Goal: Answer question/provide support: Share knowledge or assist other users

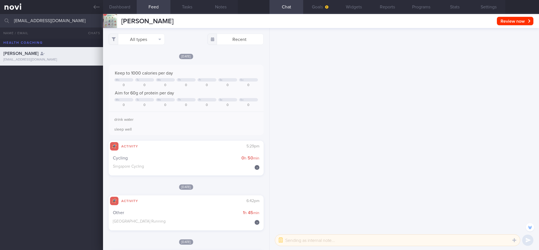
select select "9"
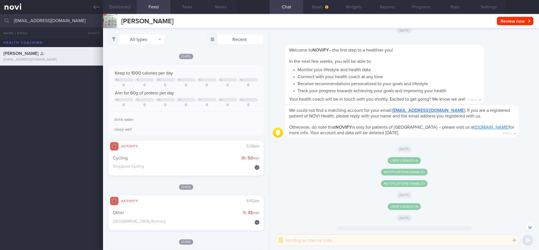
click at [117, 3] on button "Dashboard" at bounding box center [120, 7] width 34 height 14
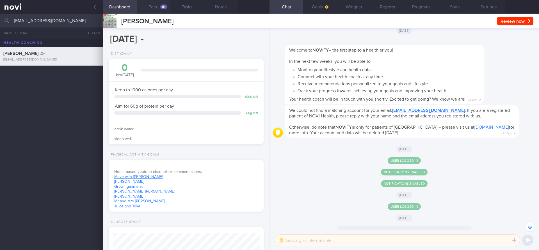
click at [155, 8] on button "Feed 11+" at bounding box center [154, 7] width 34 height 14
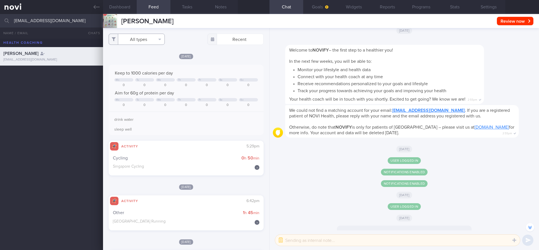
click at [160, 37] on button "All types" at bounding box center [137, 39] width 56 height 11
click at [123, 60] on button "Activity" at bounding box center [137, 58] width 56 height 8
checkbox input "false"
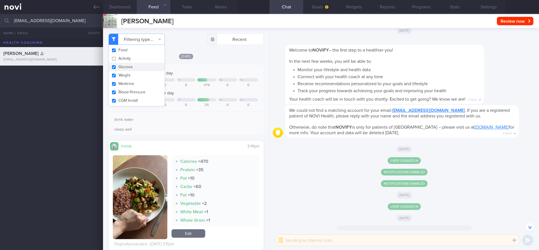
click at [123, 67] on button "Glucose" at bounding box center [137, 67] width 56 height 8
checkbox input "false"
click at [123, 77] on button "Weight" at bounding box center [137, 75] width 56 height 8
checkbox input "false"
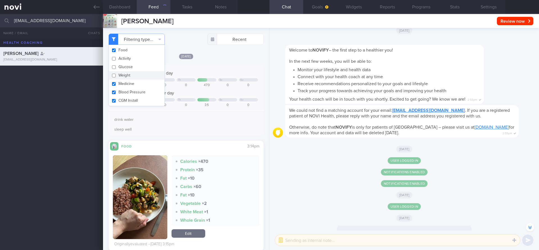
click at [123, 81] on button "Medicine" at bounding box center [137, 84] width 56 height 8
checkbox input "false"
click at [123, 91] on button "Blood Pressure" at bounding box center [137, 92] width 56 height 8
checkbox input "false"
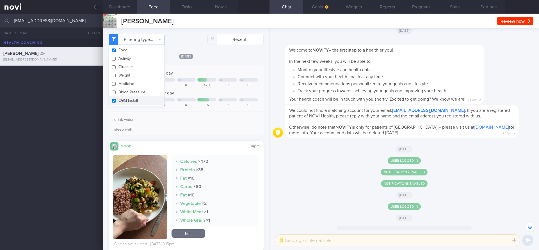
scroll to position [73, 147]
click at [126, 101] on button "CGM Install" at bounding box center [137, 100] width 56 height 8
checkbox input "false"
click at [176, 126] on div "drink water sleep well" at bounding box center [186, 123] width 155 height 22
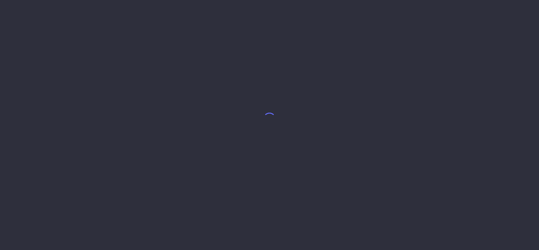
select select "9"
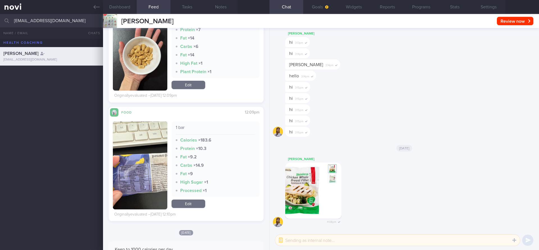
scroll to position [912, 0]
click at [131, 170] on button "button" at bounding box center [140, 166] width 54 height 88
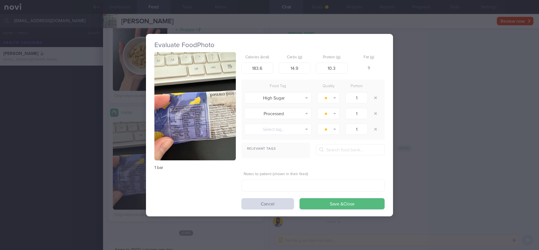
click at [193, 113] on button "button" at bounding box center [194, 106] width 81 height 109
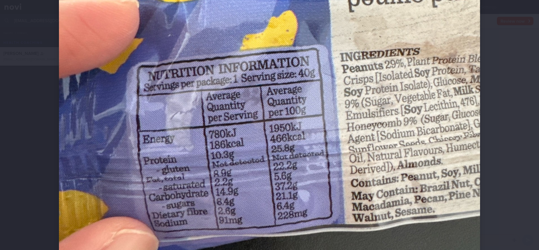
scroll to position [244, 0]
click at [513, 65] on div at bounding box center [269, 125] width 539 height 250
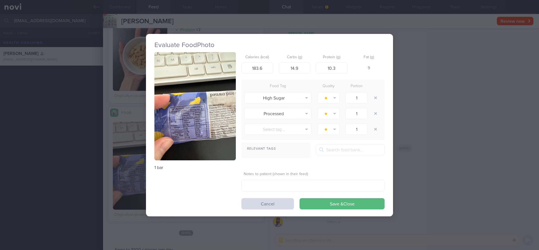
click at [418, 93] on div "Evaluate Food Photo 1 bar Calories (kcal) 183.6 Carbs (g) 14.9 Protein (g) 10.3…" at bounding box center [269, 125] width 539 height 250
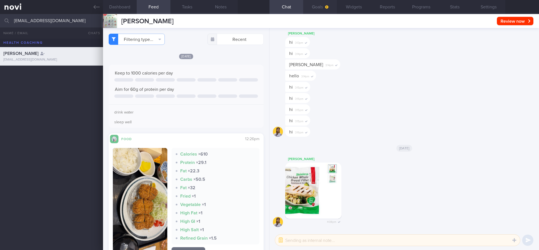
click at [326, 6] on icon "button" at bounding box center [326, 6] width 3 height 3
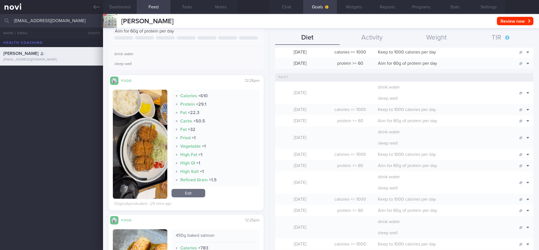
scroll to position [57, 0]
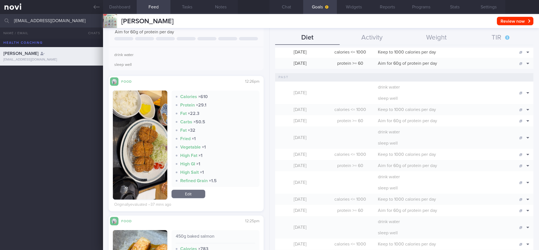
click at [33, 21] on input "[EMAIL_ADDRESS][DOMAIN_NAME]" at bounding box center [269, 20] width 539 height 13
type input "[EMAIL_ADDRESS][DOMAIN_NAME]"
click at [39, 78] on div "[EMAIL_ADDRESS][DOMAIN_NAME]" at bounding box center [51, 78] width 96 height 4
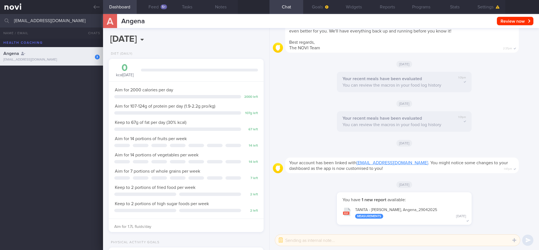
scroll to position [73, 147]
click at [154, 49] on div "2025-10-13 Mon, 13 Oct Diet (Daily) 0 kcal today Carbs Protein Fat 0 g 0 g 0 g …" at bounding box center [186, 139] width 166 height 222
click at [152, 6] on button "Feed 5+" at bounding box center [154, 7] width 34 height 14
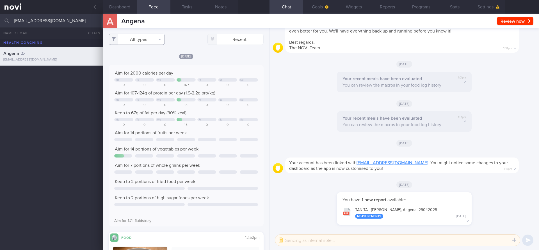
scroll to position [73, 147]
click at [138, 38] on button "All types" at bounding box center [137, 39] width 56 height 11
click at [130, 59] on button "Activity" at bounding box center [137, 58] width 56 height 8
checkbox input "false"
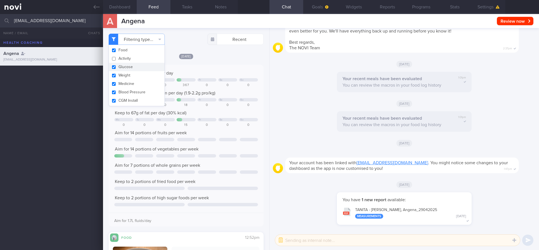
scroll to position [73, 147]
click at [129, 65] on button "Glucose" at bounding box center [137, 67] width 56 height 8
checkbox input "false"
click at [125, 77] on button "Weight" at bounding box center [137, 75] width 56 height 8
checkbox input "false"
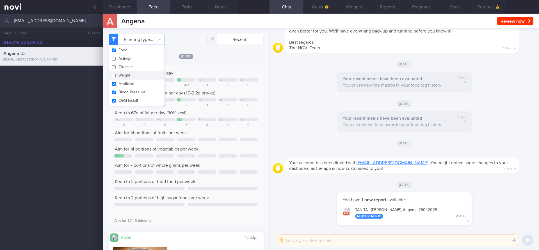
scroll to position [73, 147]
click at [125, 81] on button "Medicine" at bounding box center [137, 84] width 56 height 8
checkbox input "false"
click at [124, 95] on button "Blood Pressure" at bounding box center [137, 92] width 56 height 8
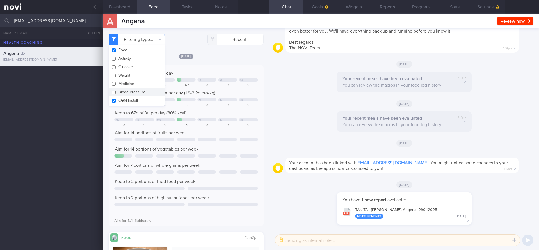
checkbox input "false"
click at [124, 99] on button "CGM Install" at bounding box center [137, 100] width 56 height 8
click at [222, 67] on div "Aim for 2000 calories per day Mo Tu We Fr Sa Su 0 0 0 367 0 0 0 Aim for 107-124…" at bounding box center [186, 146] width 155 height 162
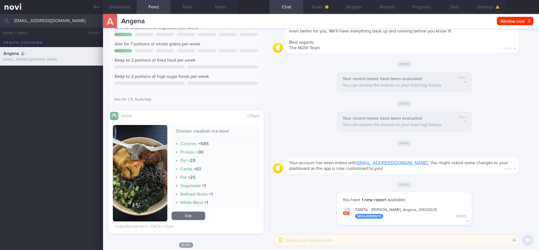
scroll to position [804, 0]
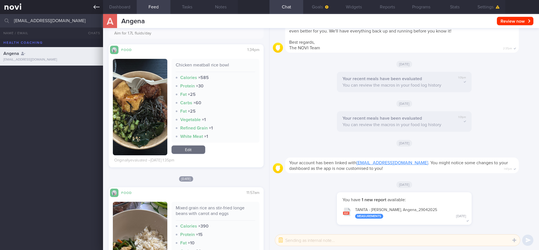
checkbox input "true"
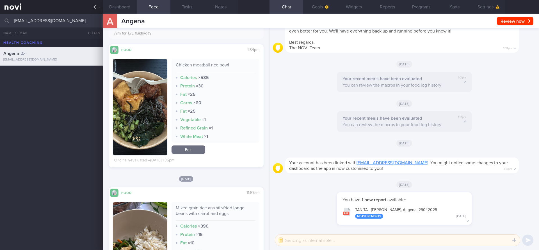
checkbox input "true"
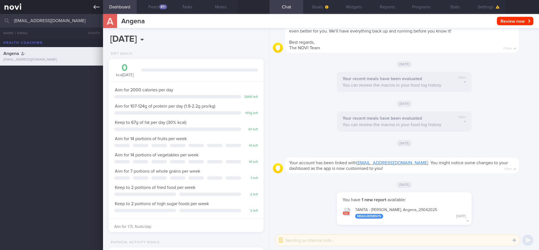
checkbox input "false"
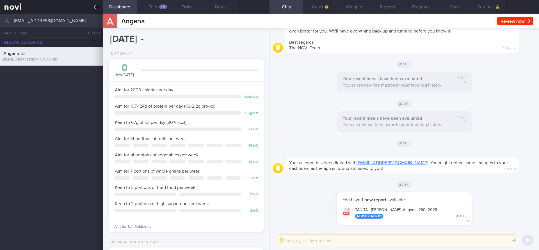
checkbox input "false"
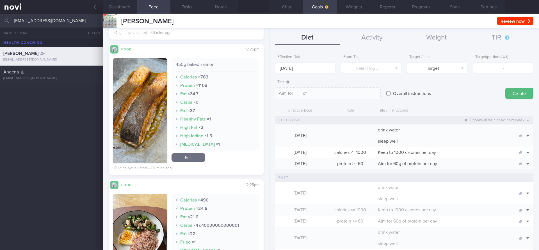
scroll to position [238, 0]
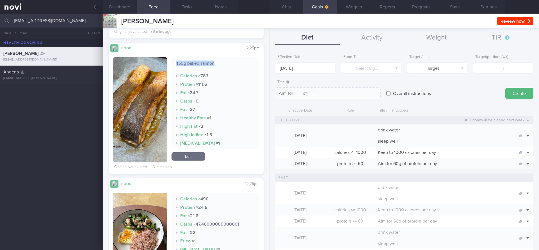
drag, startPoint x: 176, startPoint y: 63, endPoint x: 217, endPoint y: 62, distance: 41.8
click at [217, 62] on div "450g baked salmon" at bounding box center [216, 66] width 80 height 10
copy div "450g baked salmon"
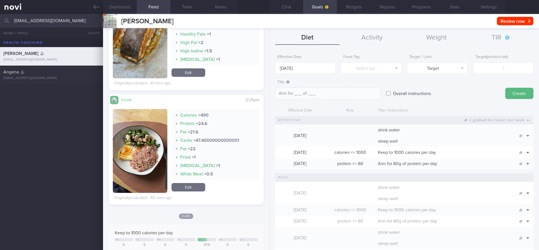
scroll to position [322, 0]
click at [208, 181] on div "Calories × 490 Protein × 24.6 Fat × 21.6 Carbs × 47.40000000000001 Fat × 22 Fri…" at bounding box center [215, 151] width 88 height 84
click at [207, 182] on div "Calories × 490 Protein × 24.6 Fat × 21.6 Carbs × 47.40000000000001 Fat × 22 Fri…" at bounding box center [215, 151] width 88 height 84
click at [191, 183] on link "Edit" at bounding box center [188, 187] width 34 height 8
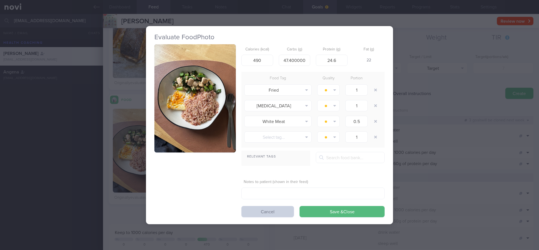
click at [271, 211] on button "Cancel" at bounding box center [267, 211] width 52 height 11
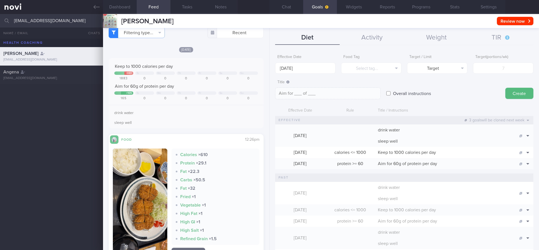
scroll to position [16, 0]
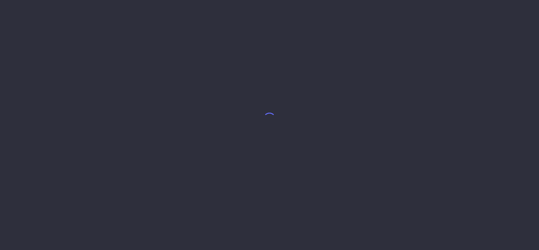
select select "9"
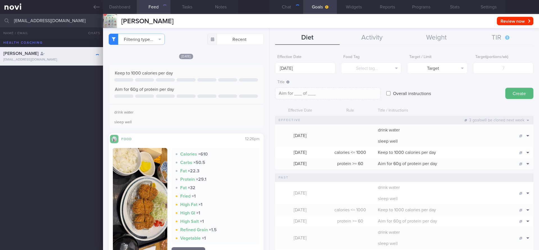
scroll to position [28, 0]
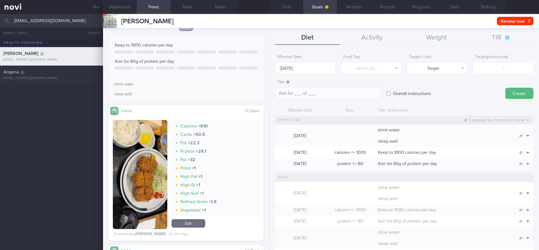
click at [34, 19] on input "[EMAIL_ADDRESS][DOMAIN_NAME]" at bounding box center [269, 20] width 539 height 13
type input "[PERSON_NAME]"
click at [20, 73] on div "[PERSON_NAME]" at bounding box center [50, 72] width 95 height 6
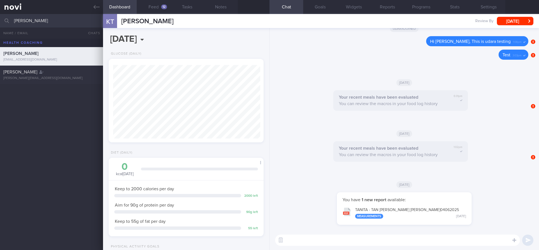
scroll to position [73, 147]
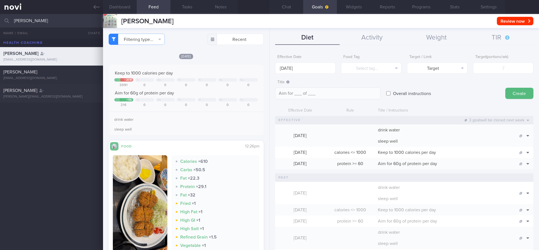
scroll to position [89, 0]
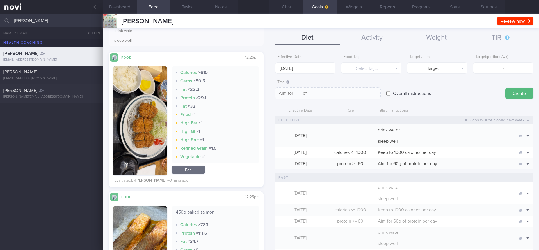
click at [148, 132] on button "button" at bounding box center [140, 120] width 54 height 109
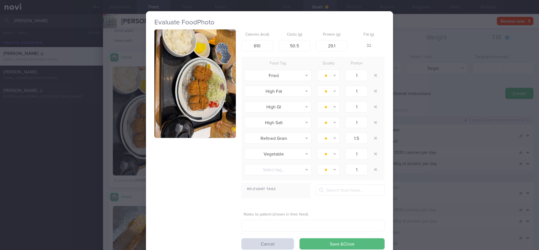
click at [197, 89] on button "button" at bounding box center [194, 83] width 81 height 109
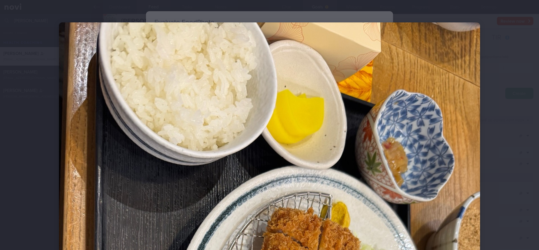
click at [535, 116] on div at bounding box center [269, 125] width 539 height 250
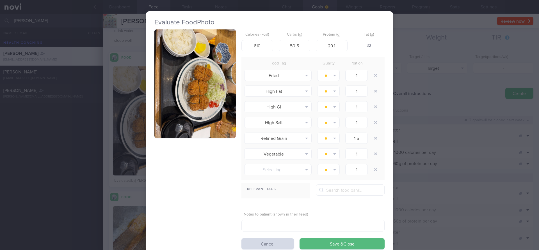
click at [407, 42] on div "Evaluate Food Photo Calories (kcal) 610 Carbs (g) 50.5 Protein (g) 29.1 Fat (g)…" at bounding box center [269, 125] width 539 height 250
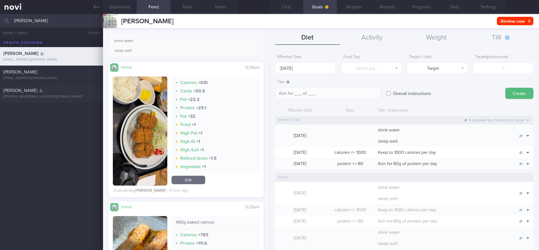
scroll to position [63, 0]
